Goal: Check status: Check status

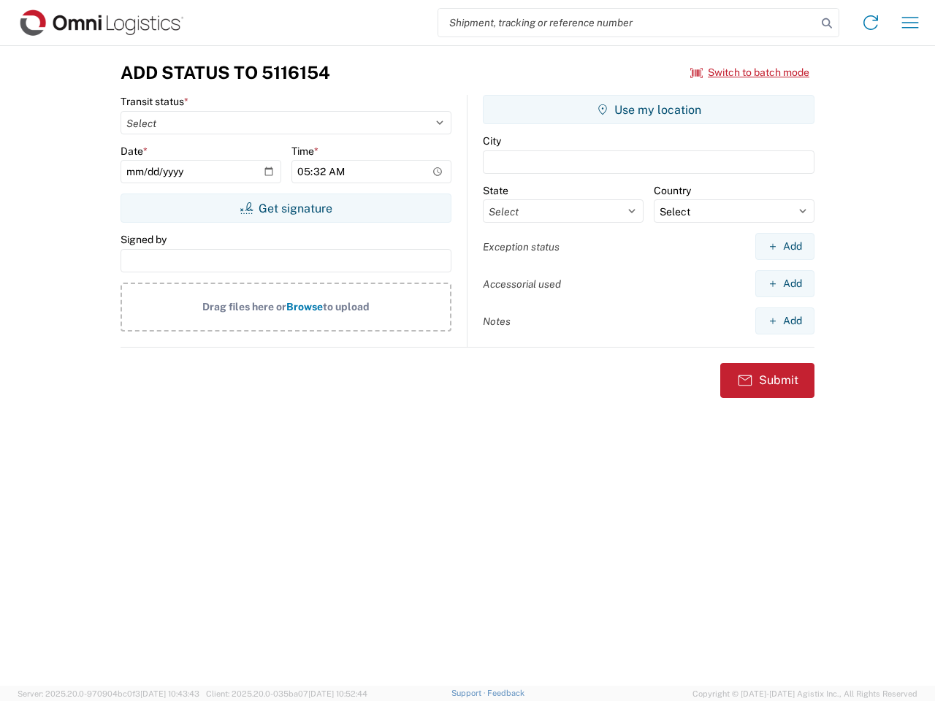
click at [627, 23] on input "search" at bounding box center [627, 23] width 378 height 28
click at [827, 23] on icon at bounding box center [827, 23] width 20 height 20
click at [871, 23] on icon at bounding box center [870, 22] width 23 height 23
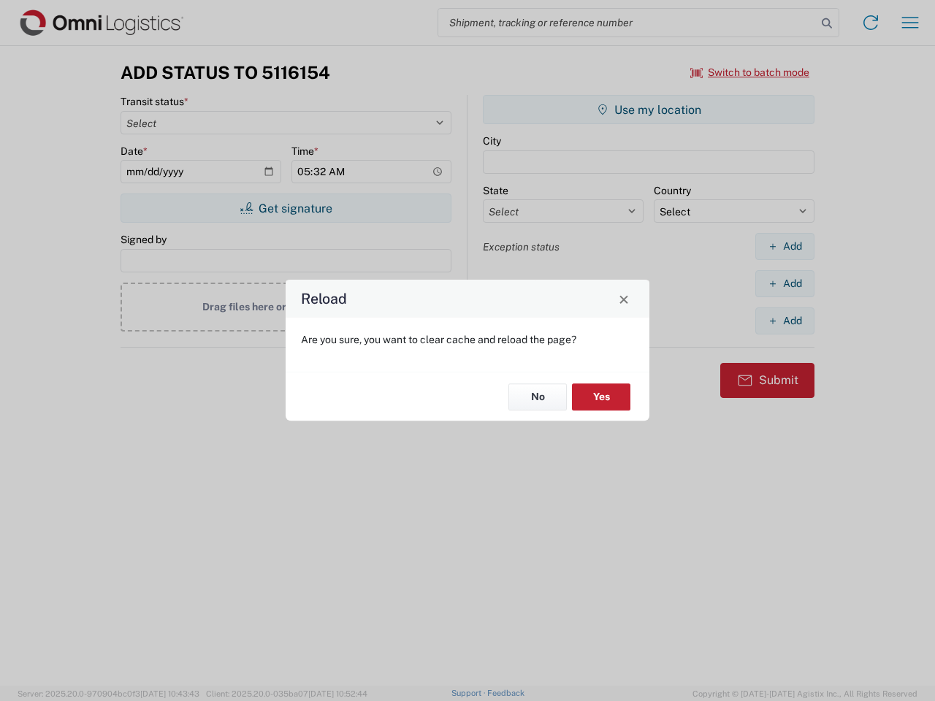
click at [910, 23] on div "Reload Are you sure, you want to clear cache and reload the page? No Yes" at bounding box center [467, 350] width 935 height 701
click at [750, 72] on div "Reload Are you sure, you want to clear cache and reload the page? No Yes" at bounding box center [467, 350] width 935 height 701
click at [286, 208] on div "Reload Are you sure, you want to clear cache and reload the page? No Yes" at bounding box center [467, 350] width 935 height 701
click at [649, 110] on div "Reload Are you sure, you want to clear cache and reload the page? No Yes" at bounding box center [467, 350] width 935 height 701
click at [784, 246] on div "Reload Are you sure, you want to clear cache and reload the page? No Yes" at bounding box center [467, 350] width 935 height 701
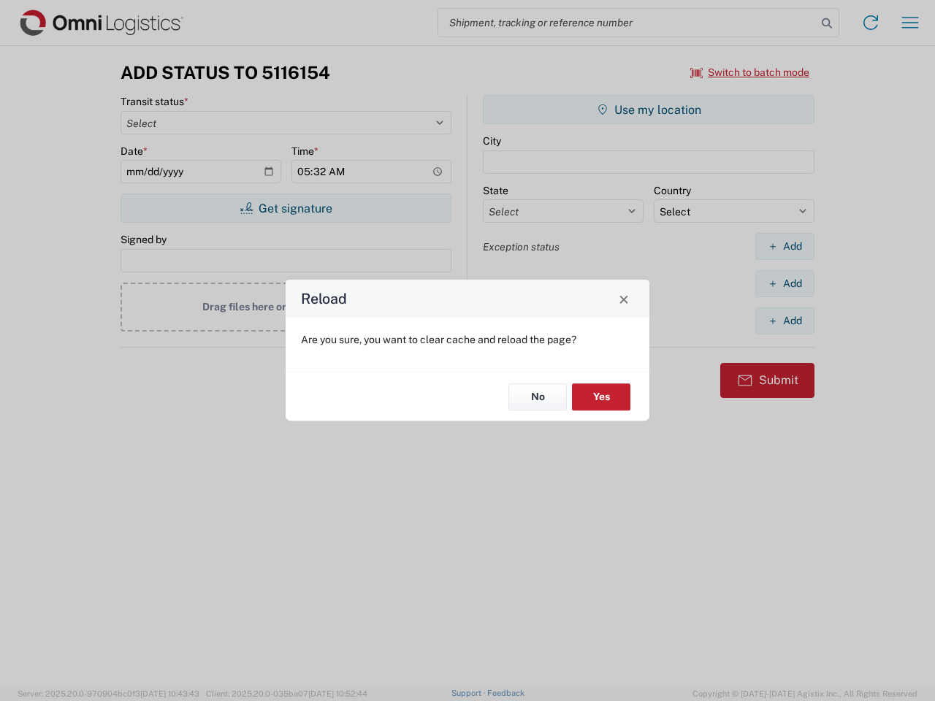
click at [784, 283] on div "Reload Are you sure, you want to clear cache and reload the page? No Yes" at bounding box center [467, 350] width 935 height 701
click at [784, 321] on div "Reload Are you sure, you want to clear cache and reload the page? No Yes" at bounding box center [467, 350] width 935 height 701
